Goal: Information Seeking & Learning: Find specific fact

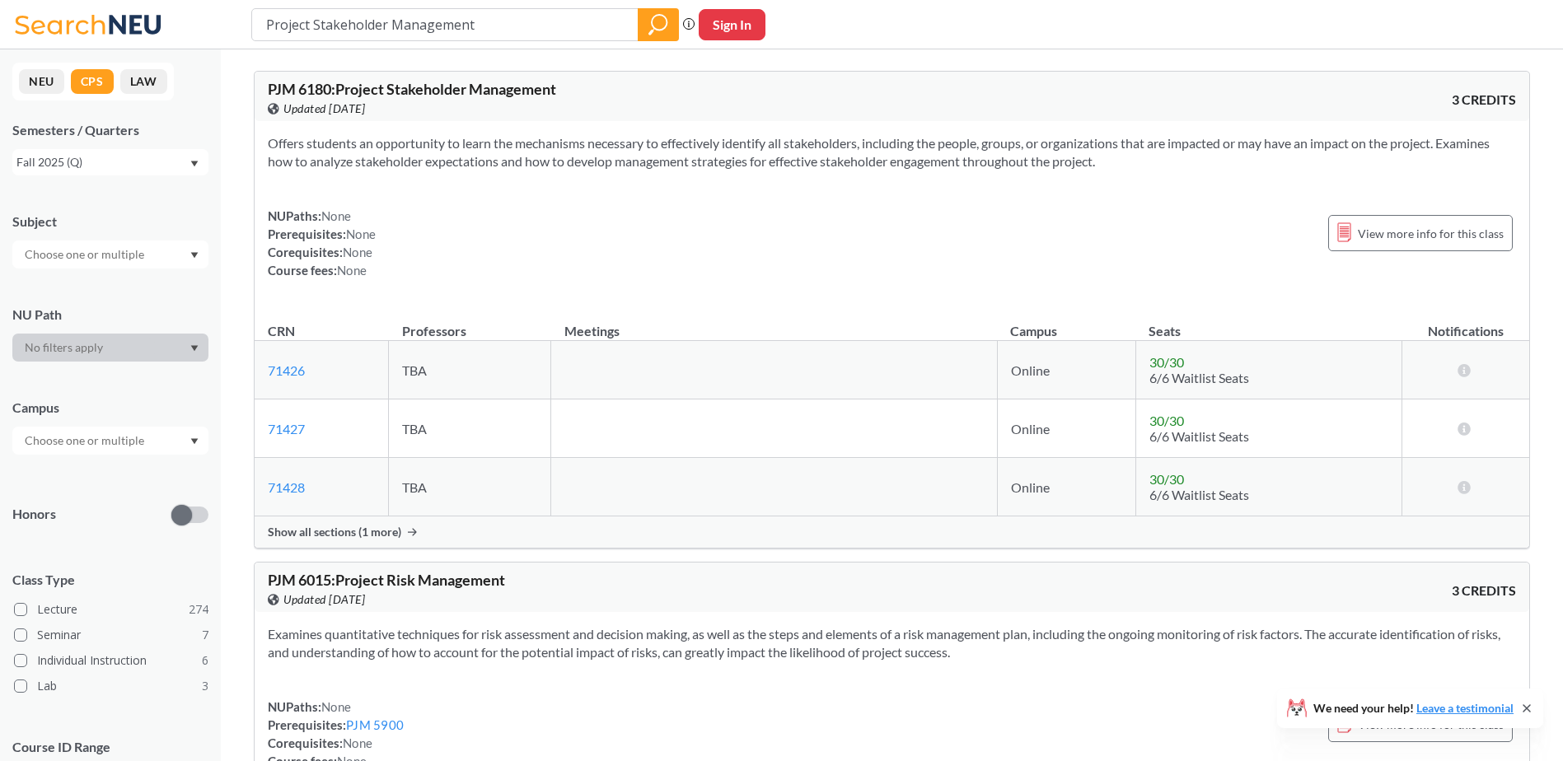
drag, startPoint x: 312, startPoint y: 33, endPoint x: 226, endPoint y: 32, distance: 86.5
click at [232, 32] on div "Project Stakeholder Management Phrase search guarantees the exact search appear…" at bounding box center [781, 24] width 1563 height 49
type input "EDU8750"
click at [652, 21] on icon "magnifying glass" at bounding box center [659, 22] width 15 height 15
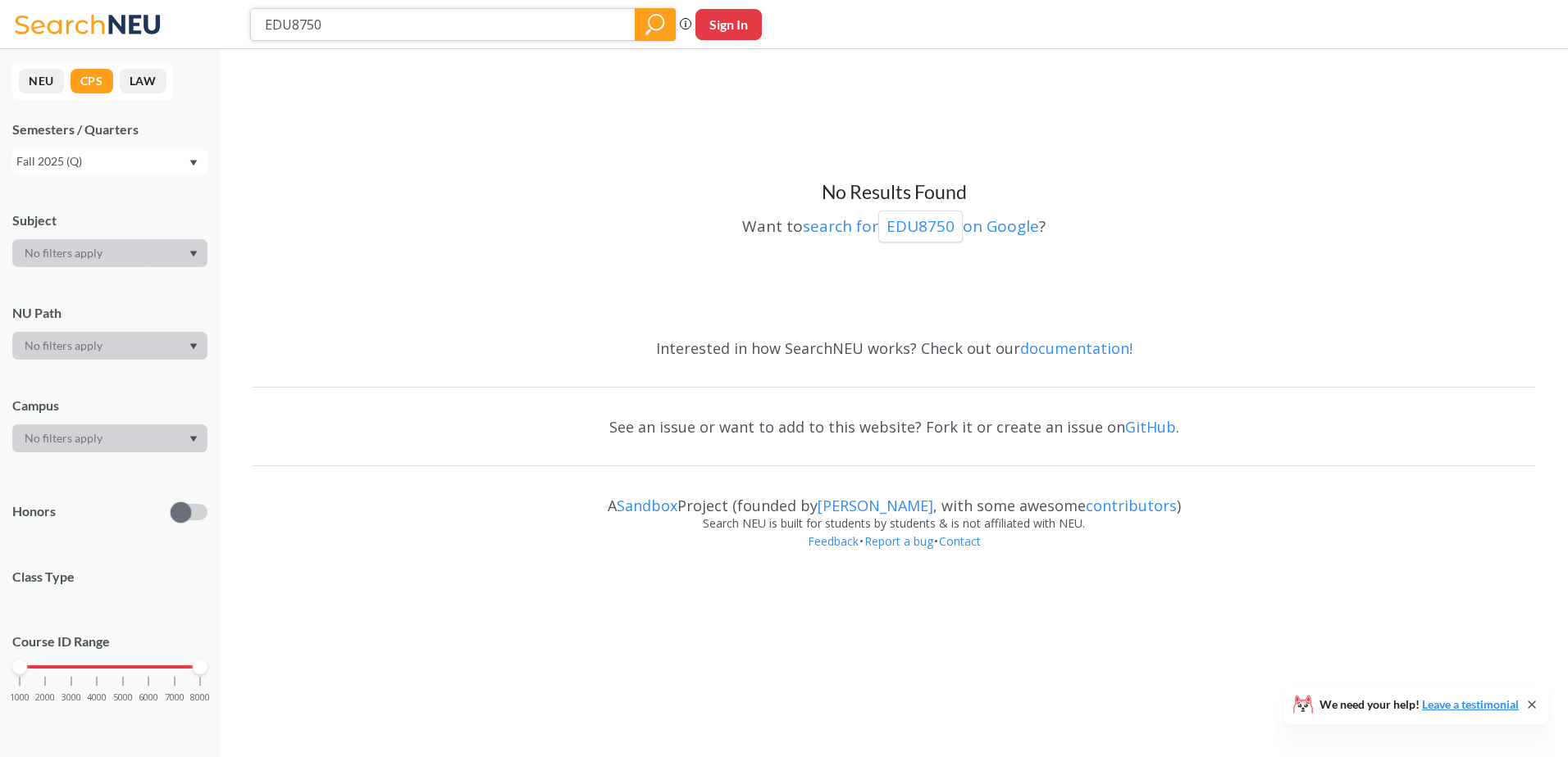
click at [649, 21] on icon "magnifying glass" at bounding box center [656, 22] width 15 height 15
click at [179, 161] on div "Fall 2025 (Q)" at bounding box center [101, 161] width 171 height 18
click at [423, 278] on div "No Results Found Want to search for EDU8750 on Google ?" at bounding box center [893, 191] width 1282 height 268
click at [656, 24] on icon "magnifying glass" at bounding box center [656, 24] width 20 height 23
click at [538, 20] on input "EDU8750" at bounding box center [444, 25] width 360 height 28
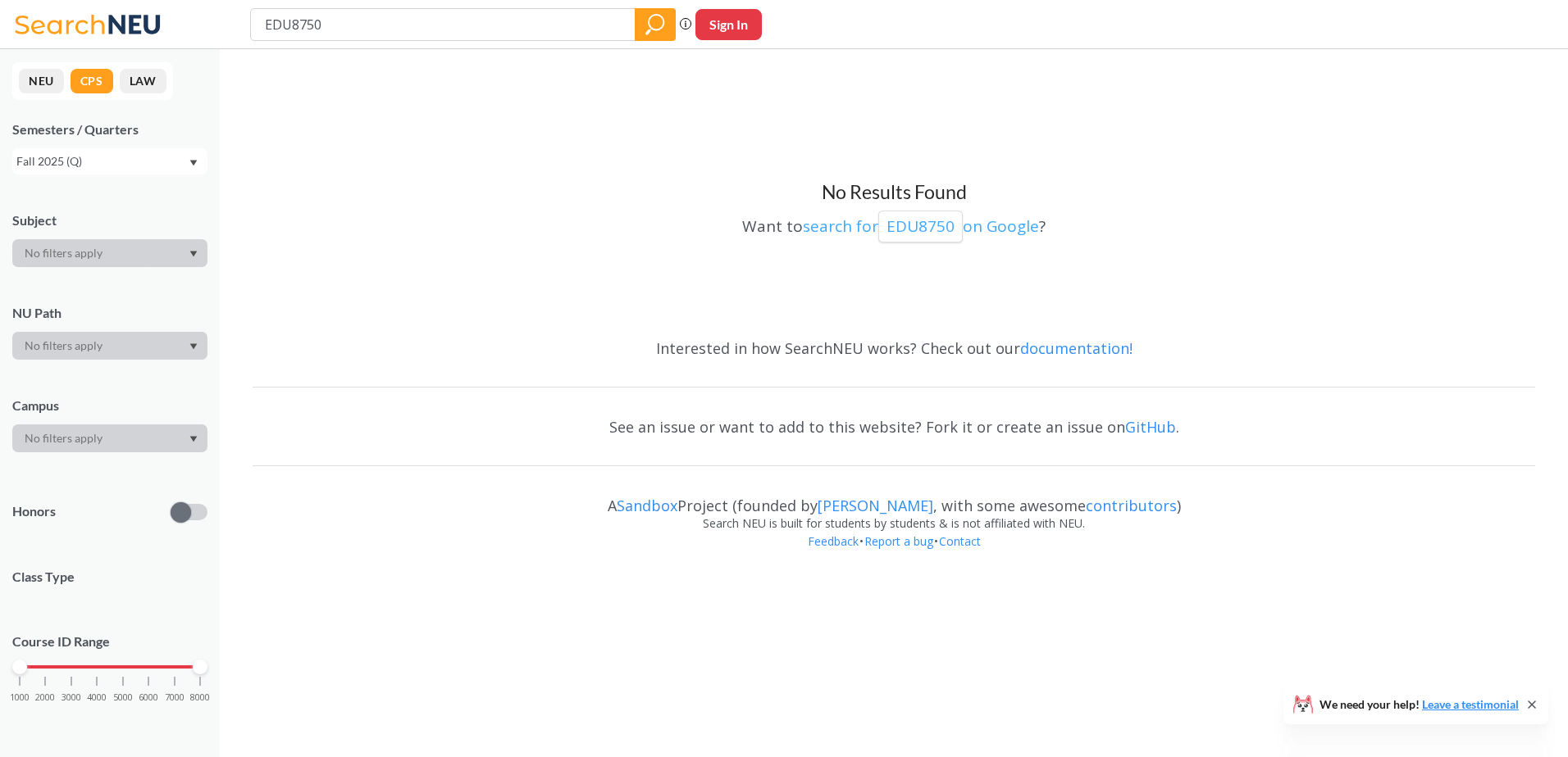
click at [950, 224] on p "EDU8750" at bounding box center [920, 227] width 68 height 22
click at [147, 161] on div "Fall 2025 (Q)" at bounding box center [101, 161] width 171 height 18
drag, startPoint x: 361, startPoint y: 27, endPoint x: 193, endPoint y: 34, distance: 168.1
click at [193, 34] on div "EDU8750 Phrase search guarantees the exact search appears in the results. Ex. I…" at bounding box center [784, 24] width 1568 height 49
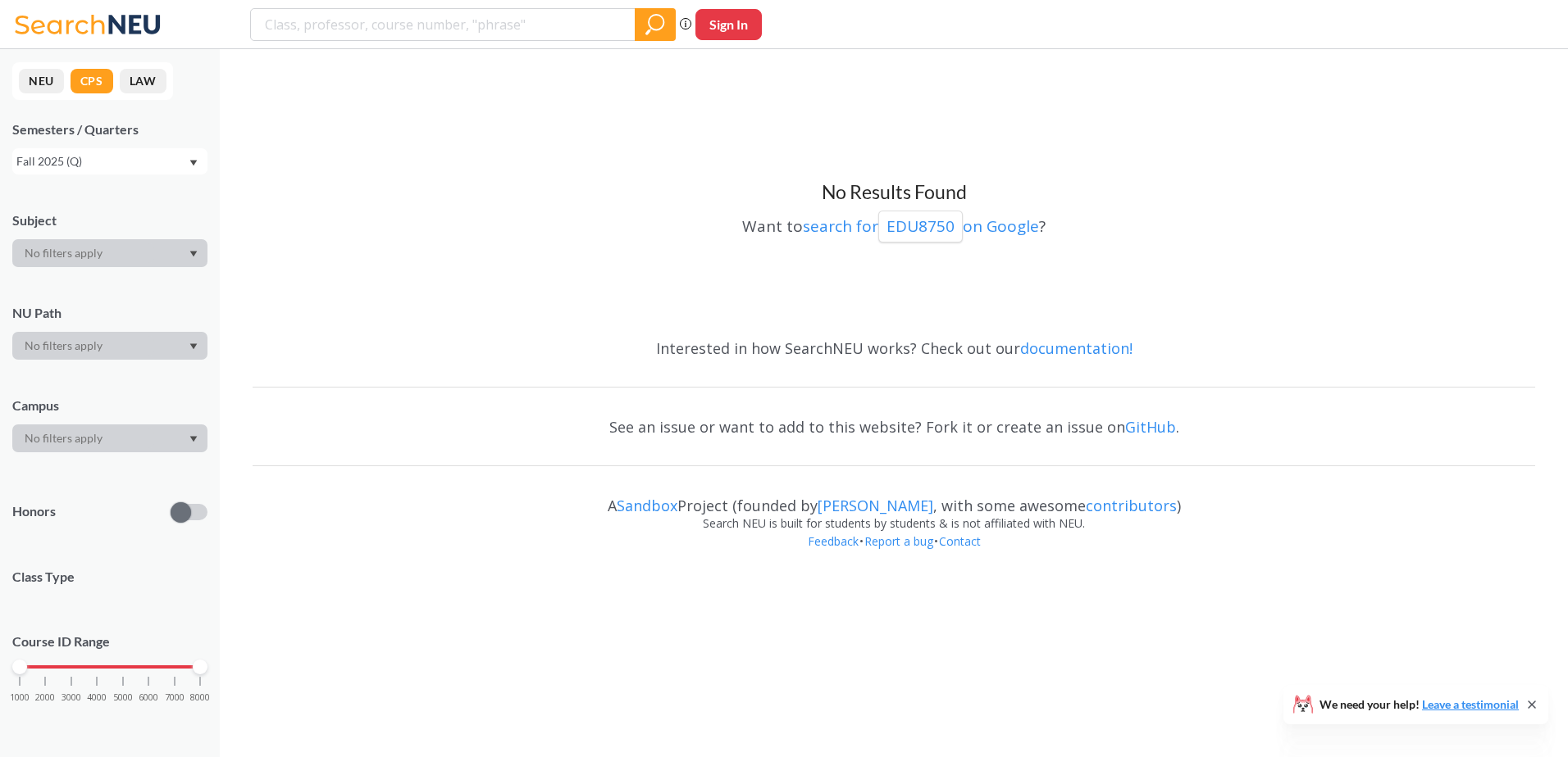
click at [403, 224] on div "Want to search for EDU8750 on Google ?" at bounding box center [893, 224] width 1282 height 38
click at [417, 25] on input "search" at bounding box center [444, 25] width 360 height 28
type input "8750"
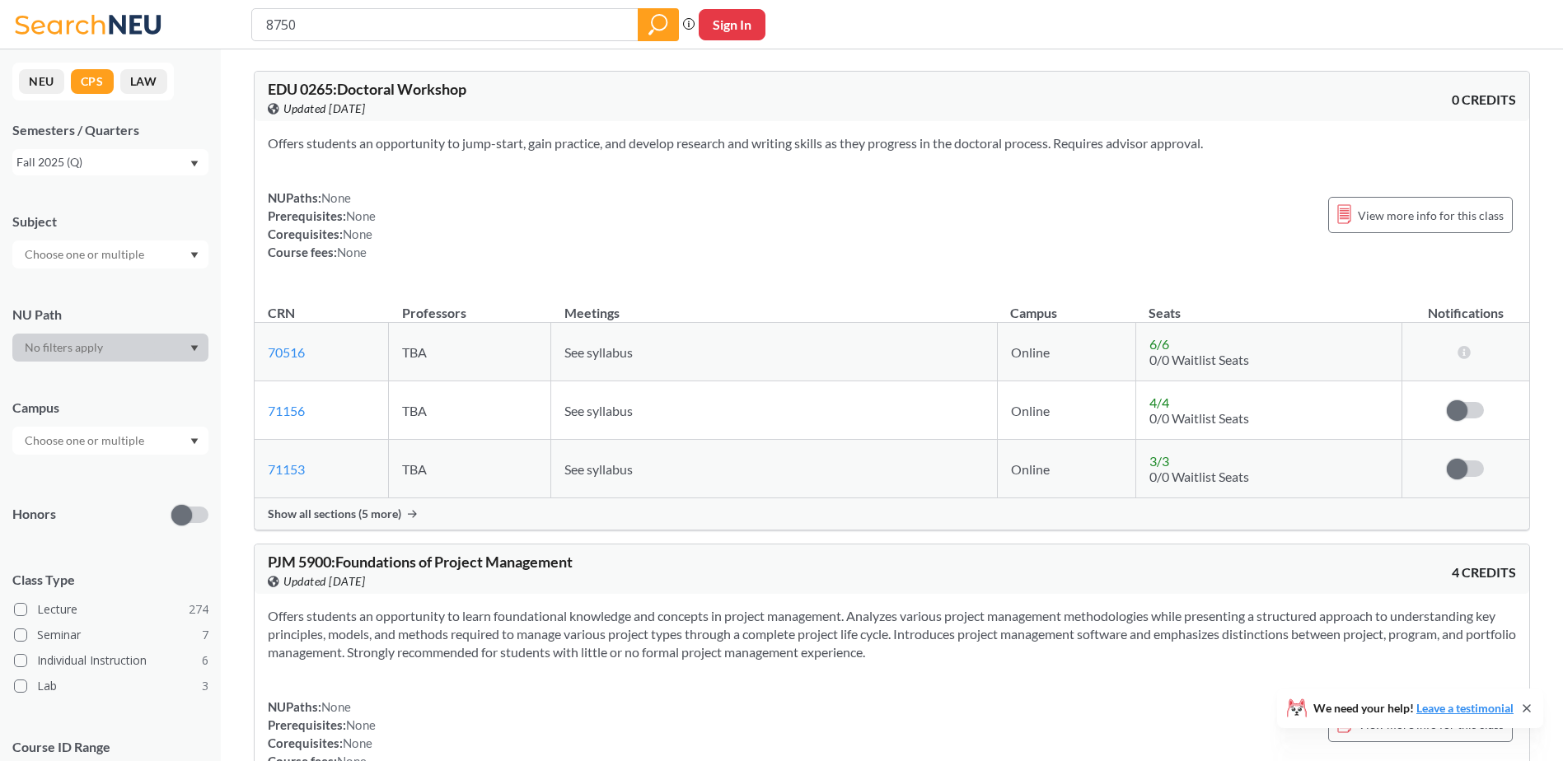
click at [267, 17] on input "8750" at bounding box center [446, 25] width 362 height 28
type input "EDU 8750"
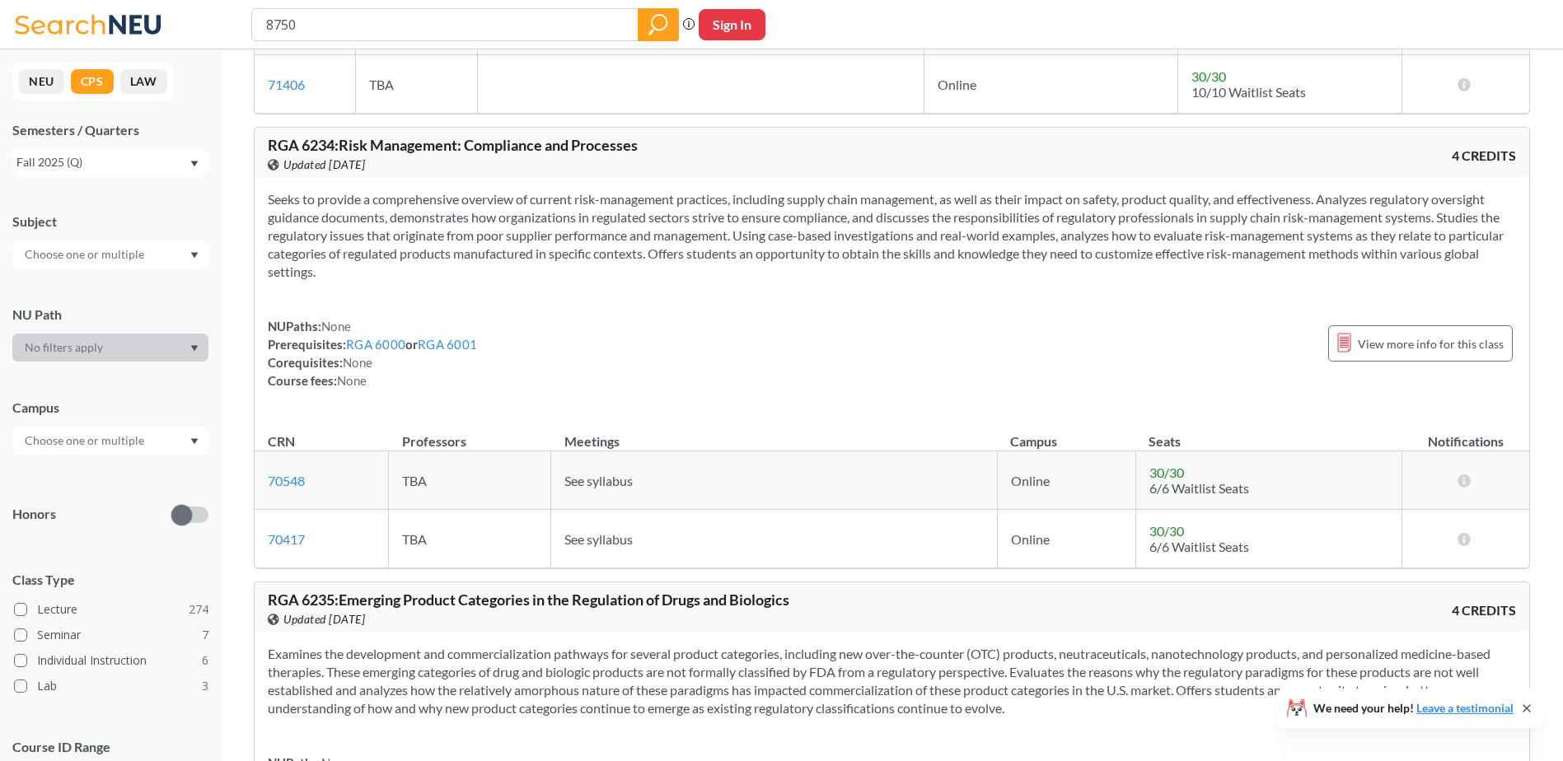
scroll to position [84531, 0]
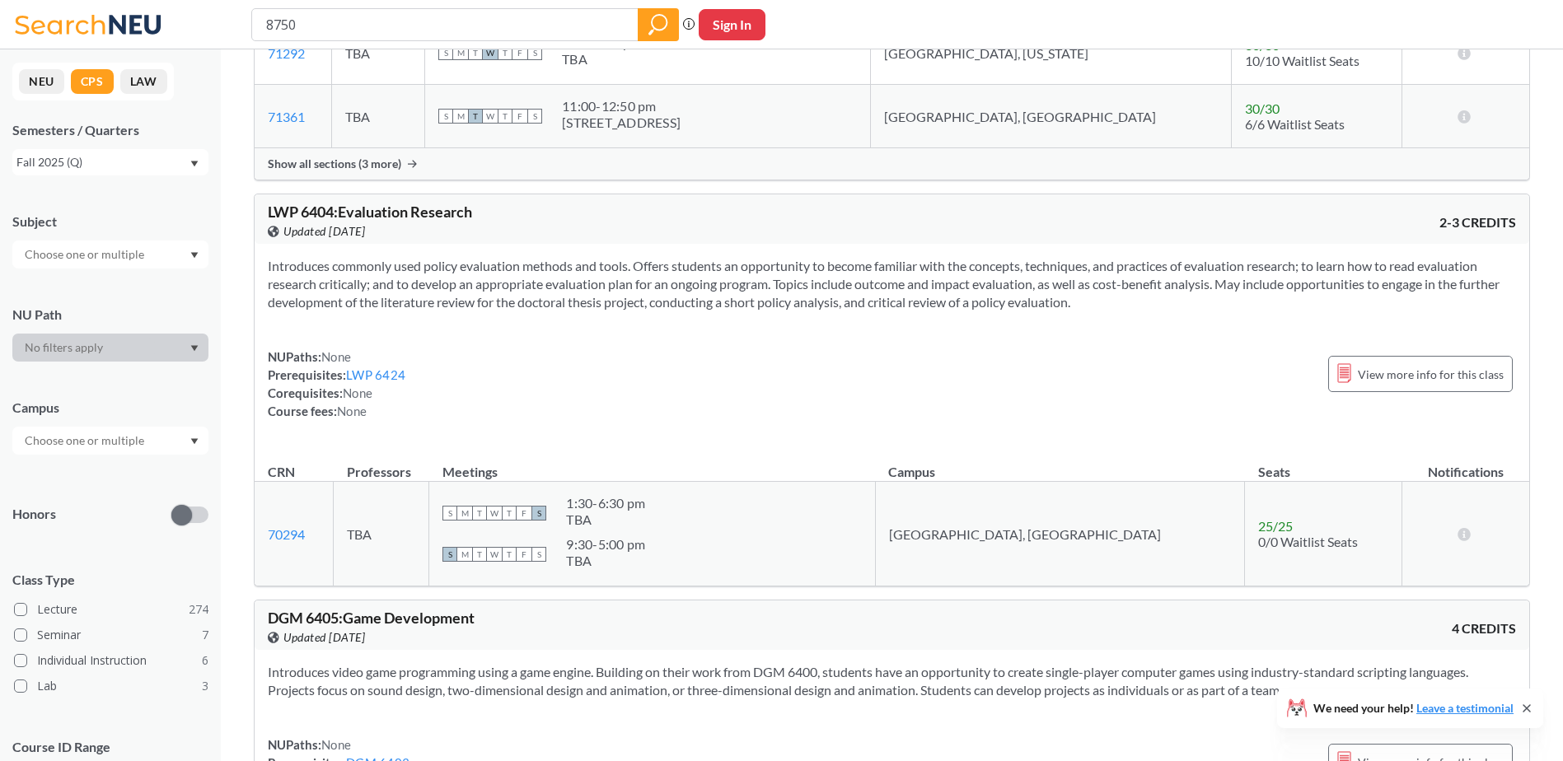
click at [1368, 601] on div "DGM 6405 : Game Development View this course on Banner. Updated [DATE] 4 CREDITS" at bounding box center [892, 625] width 1275 height 49
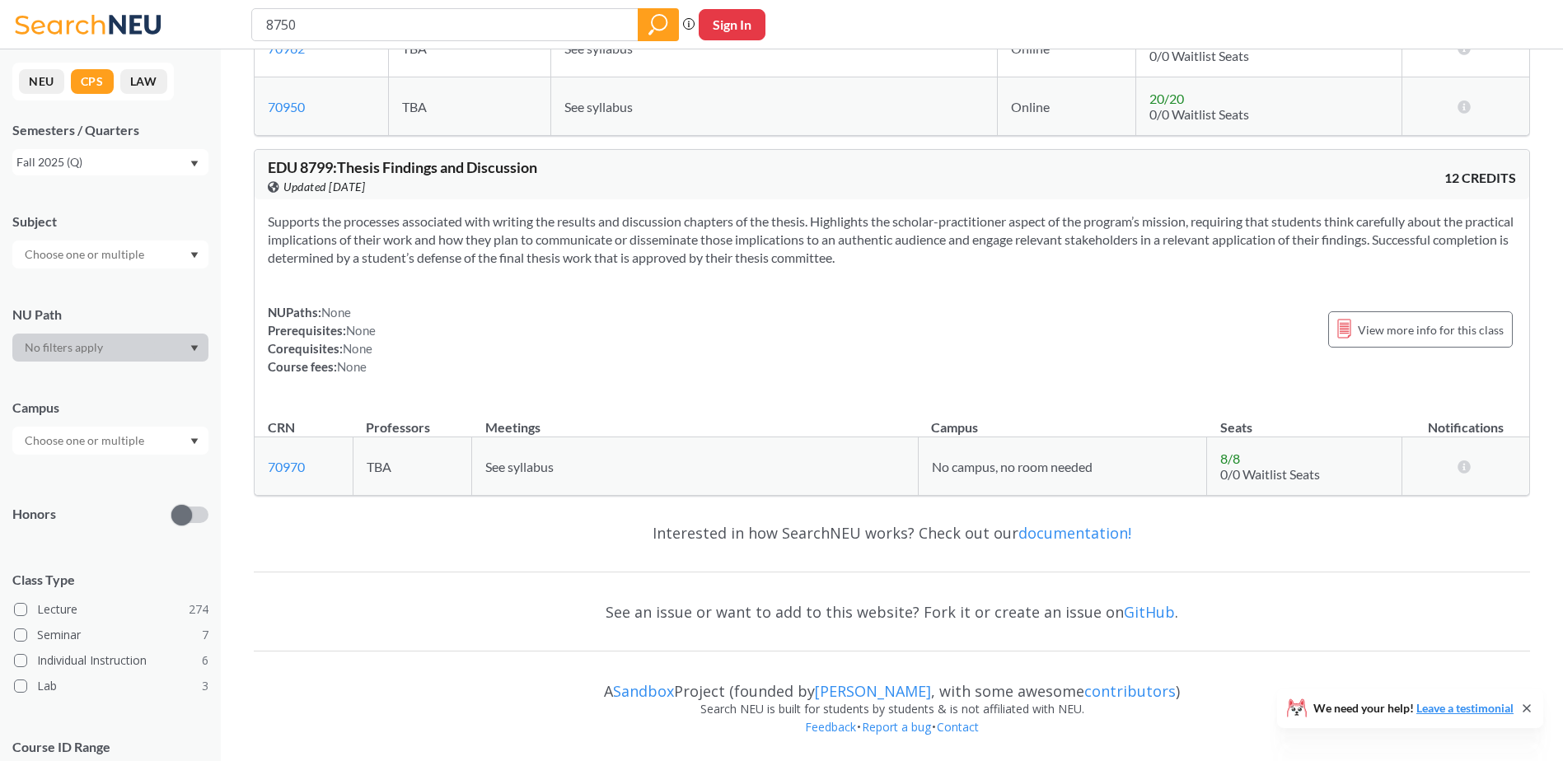
scroll to position [121858, 0]
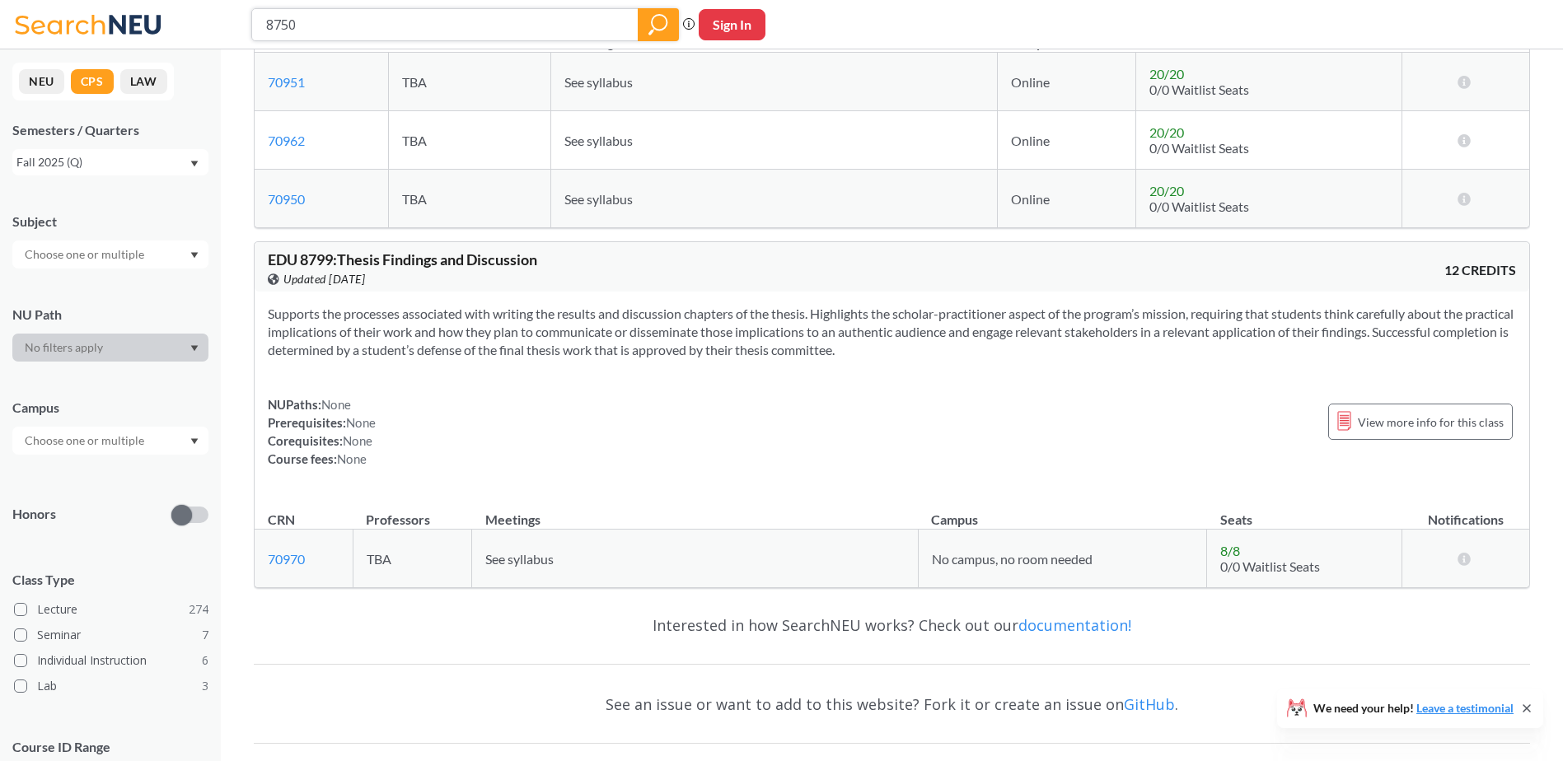
click at [269, 21] on input "8750" at bounding box center [446, 25] width 362 height 28
click at [344, 35] on input "EDU 8750" at bounding box center [446, 25] width 362 height 28
click at [380, 23] on input "EDU 8750" at bounding box center [446, 25] width 362 height 28
click at [386, 25] on input "EDU" at bounding box center [446, 25] width 362 height 28
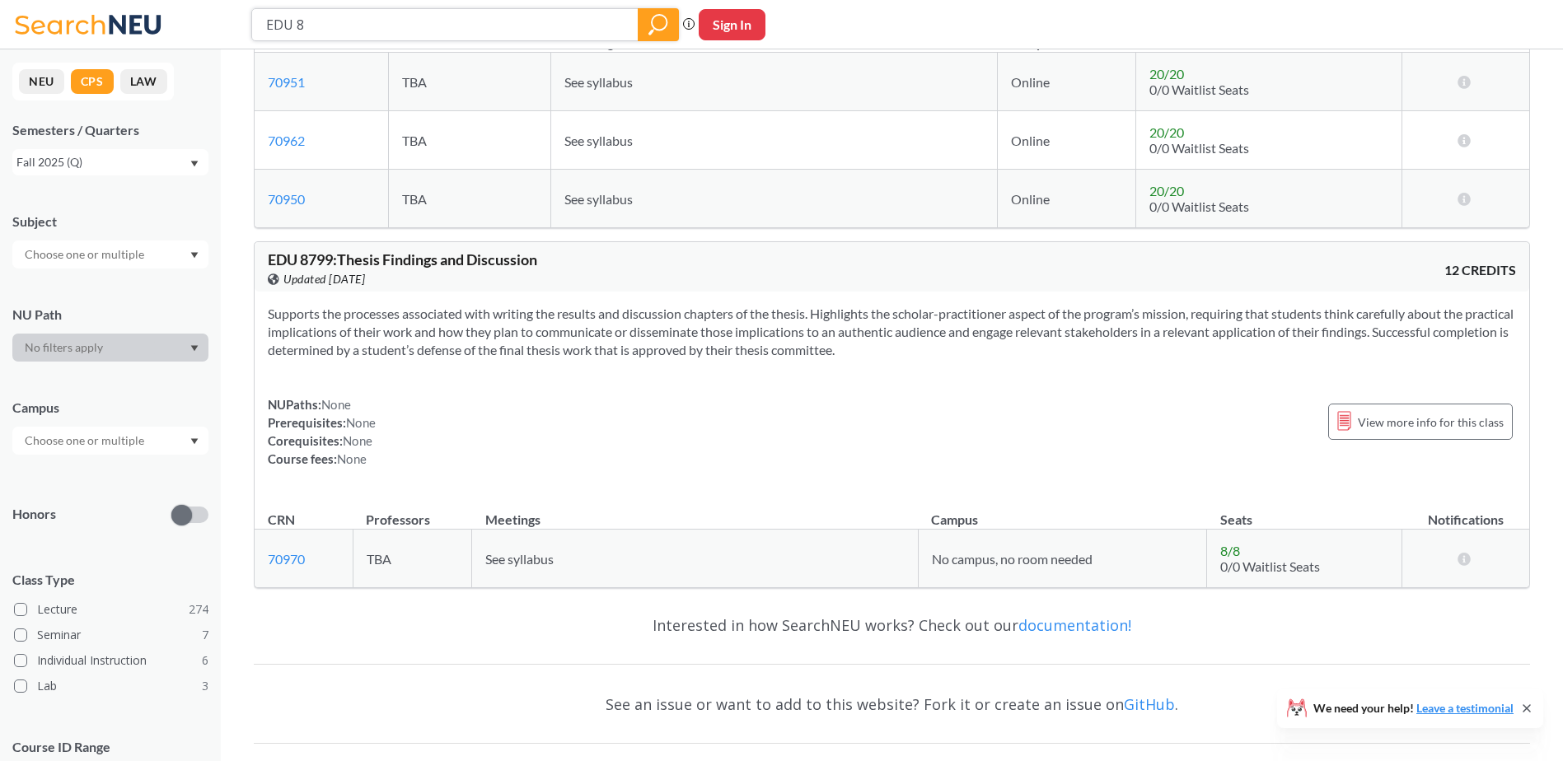
type input "EDU 87"
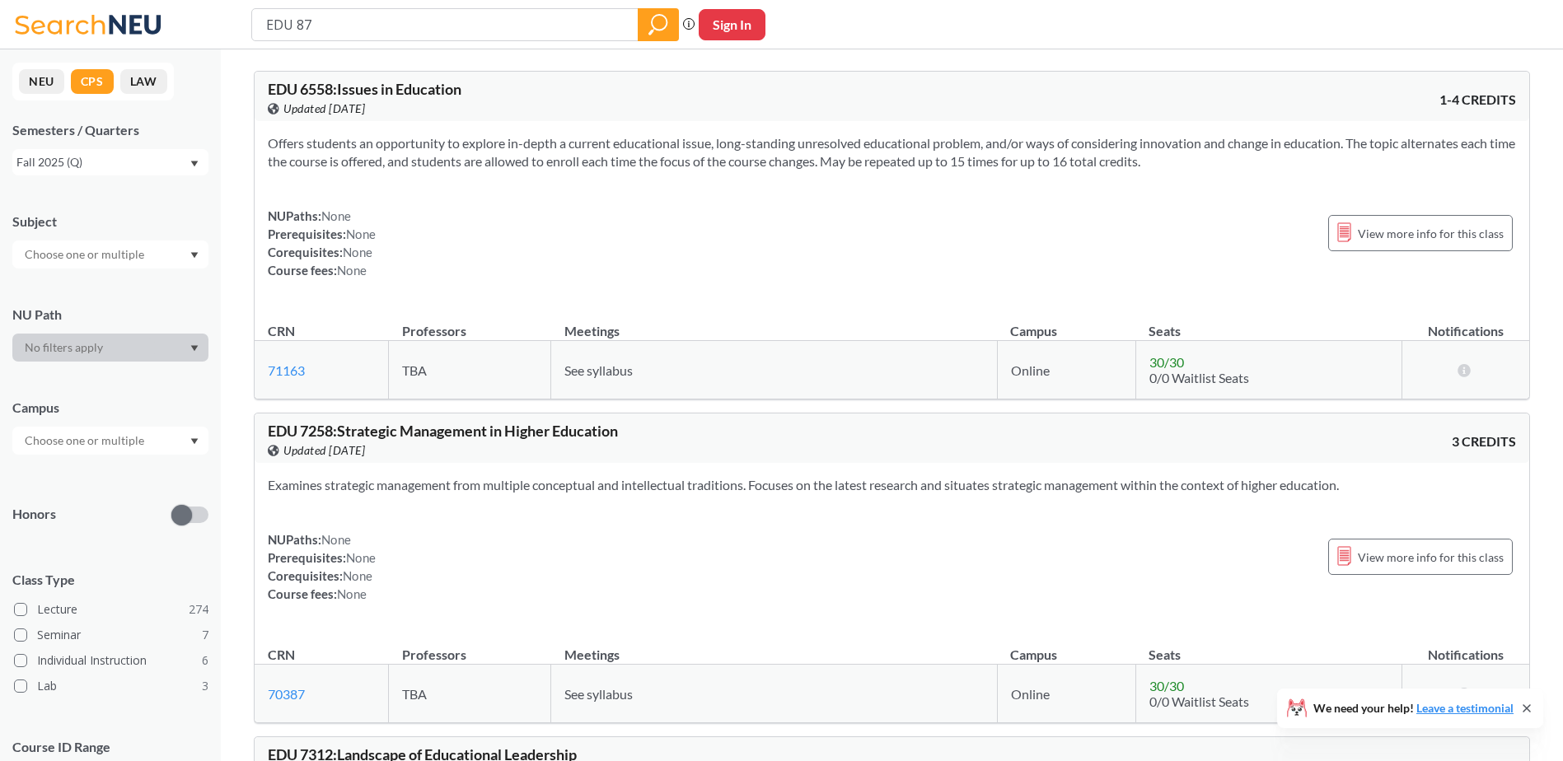
click at [191, 246] on div at bounding box center [110, 255] width 196 height 28
click at [169, 294] on p "Education - CPS" at bounding box center [114, 301] width 186 height 16
